Goal: Use online tool/utility: Utilize a website feature to perform a specific function

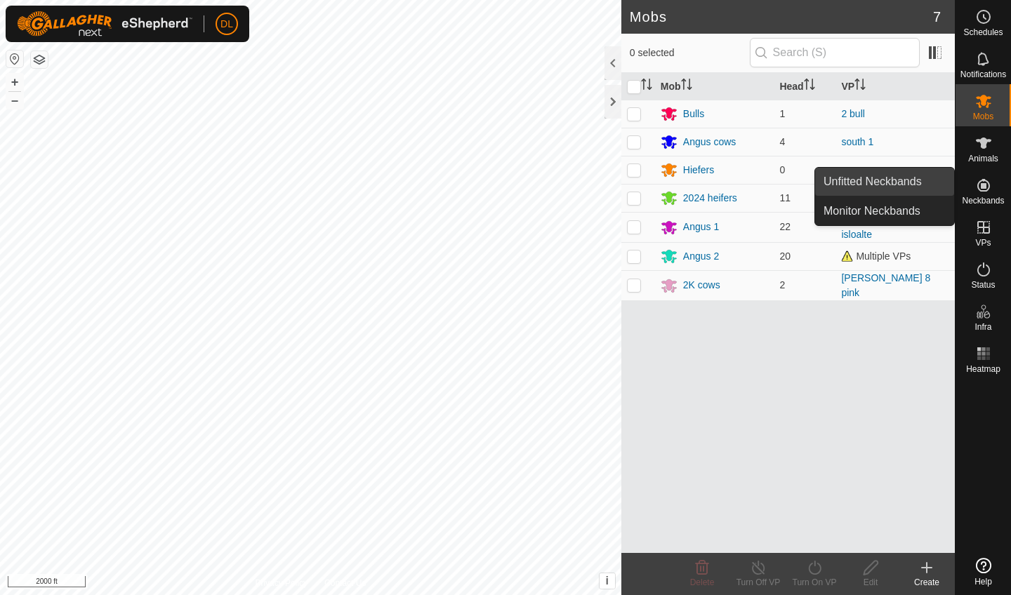
click at [911, 177] on link "Unfitted Neckbands" at bounding box center [884, 182] width 139 height 28
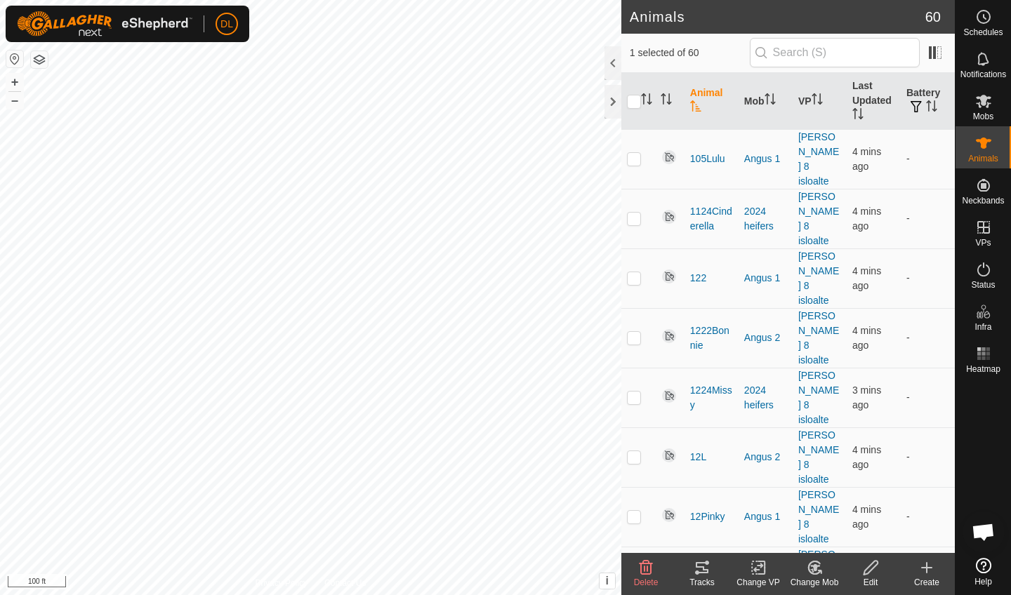
click at [703, 568] on icon at bounding box center [702, 567] width 13 height 11
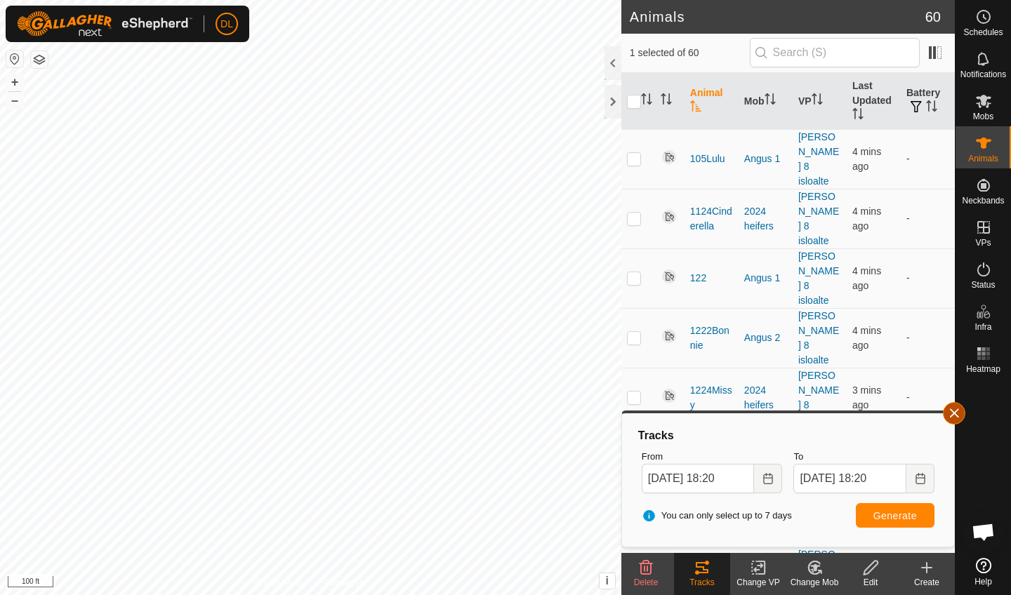
click at [951, 412] on button "button" at bounding box center [954, 413] width 22 height 22
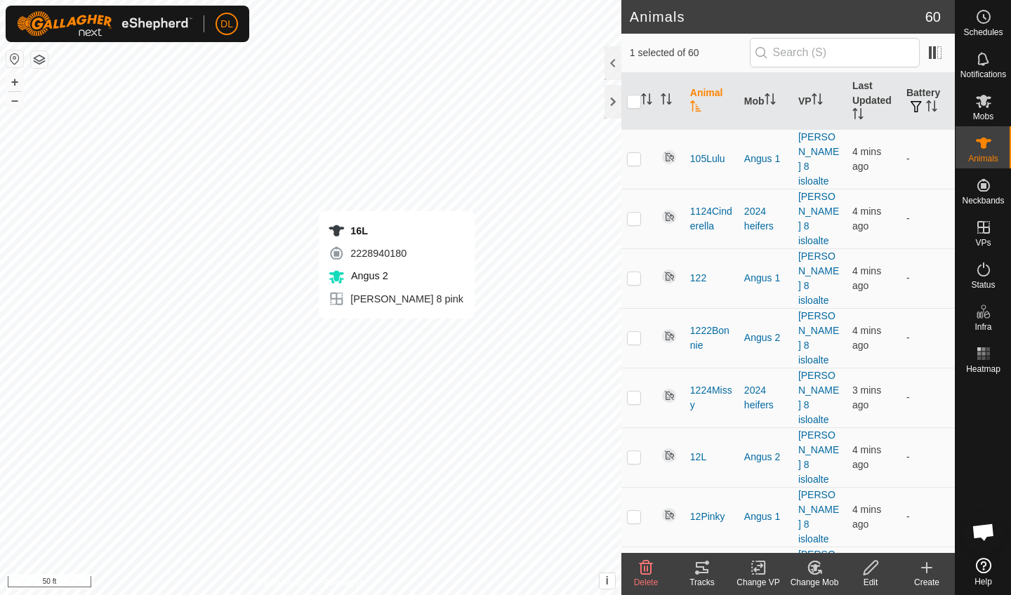
checkbox input "true"
checkbox input "false"
click at [697, 574] on icon at bounding box center [702, 567] width 13 height 11
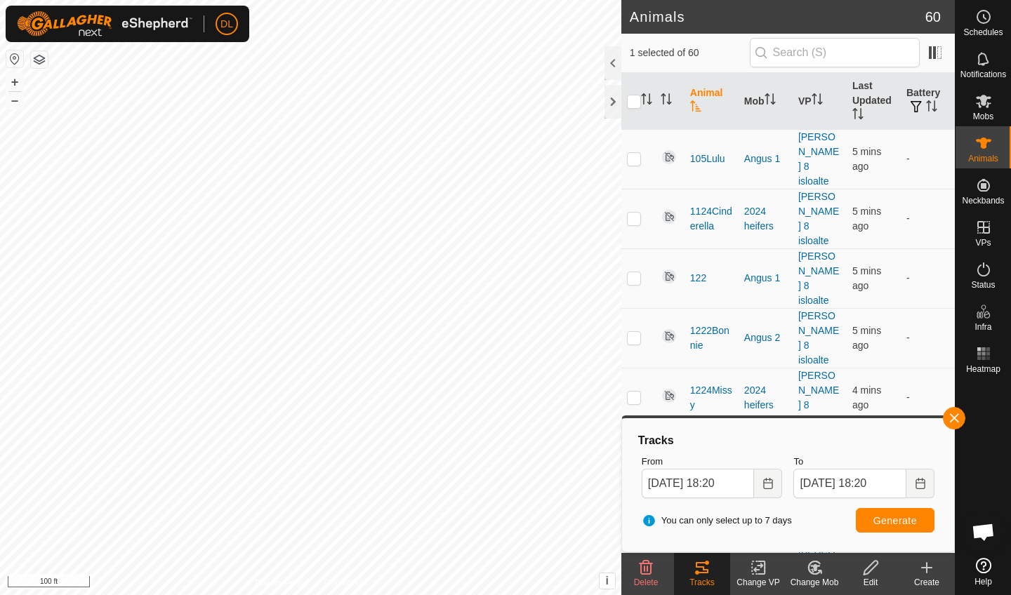
checkbox input "false"
checkbox input "true"
click at [880, 525] on span "Generate" at bounding box center [895, 520] width 44 height 11
checkbox input "true"
checkbox input "false"
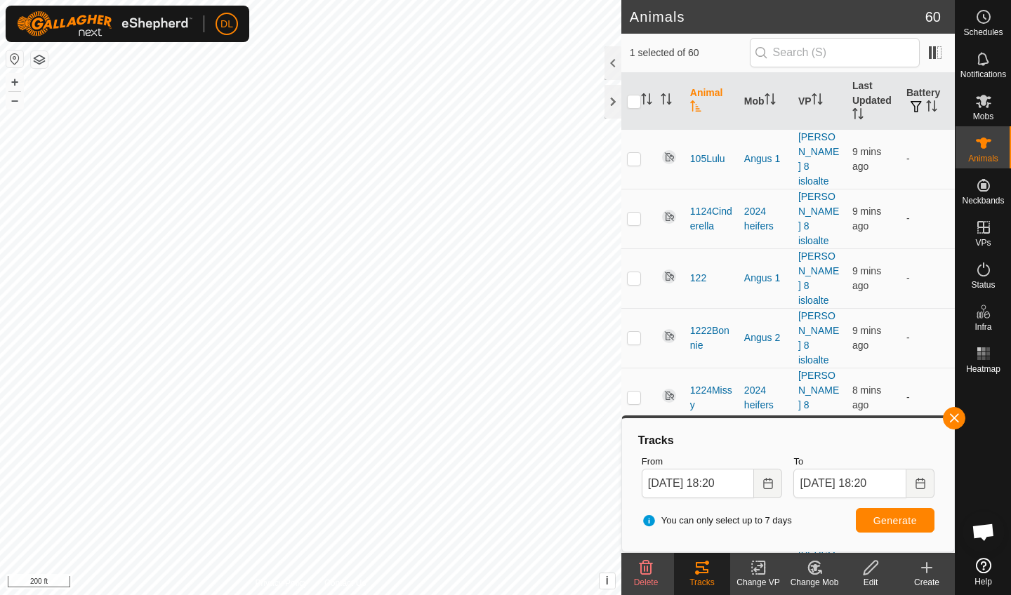
click at [897, 513] on button "Generate" at bounding box center [895, 520] width 79 height 25
click at [953, 419] on button "button" at bounding box center [954, 418] width 22 height 22
